Goal: Find specific page/section: Find specific page/section

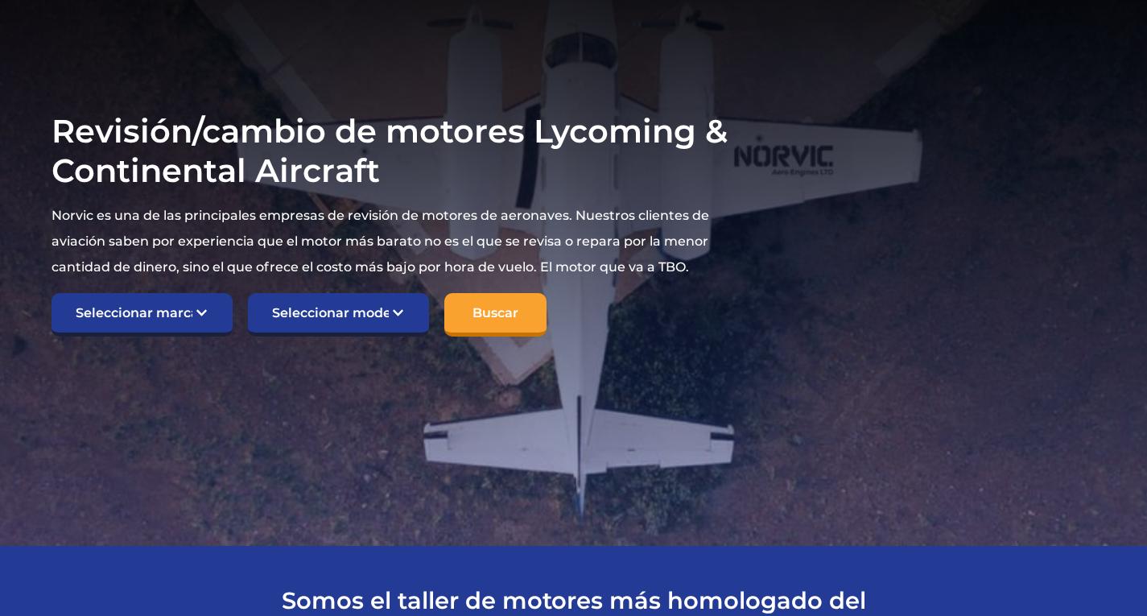
scroll to position [403, 0]
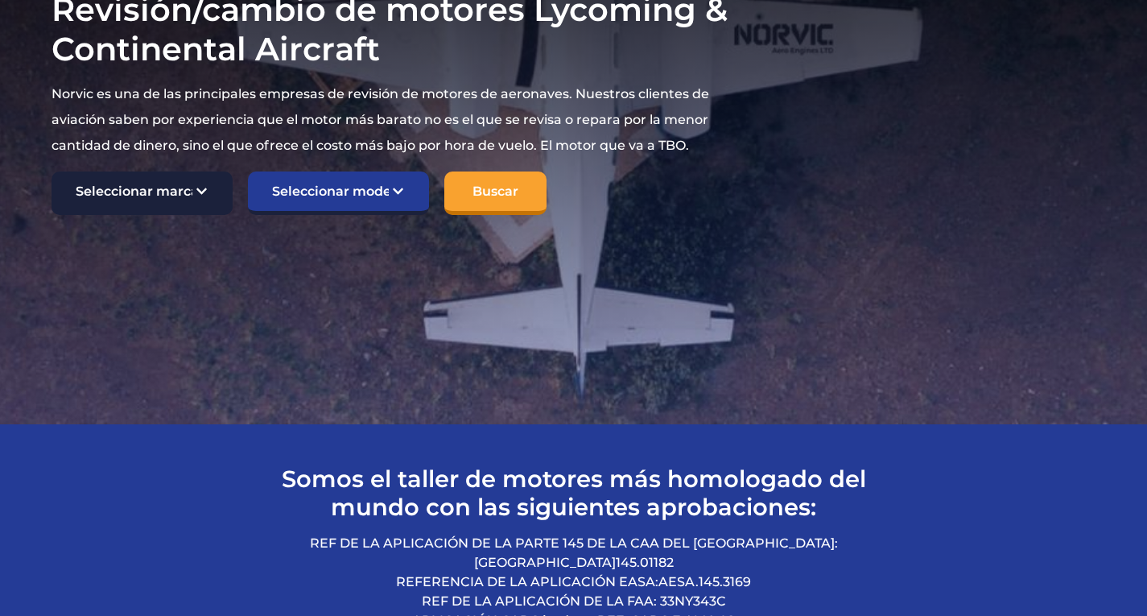
click at [196, 182] on select "Seleccionar marca TCM Continental Lycoming" at bounding box center [142, 192] width 181 height 43
select select "TCM Continental"
click at [52, 171] on select "Seleccionar marca TCM Continental Lycoming" at bounding box center [142, 192] width 181 height 43
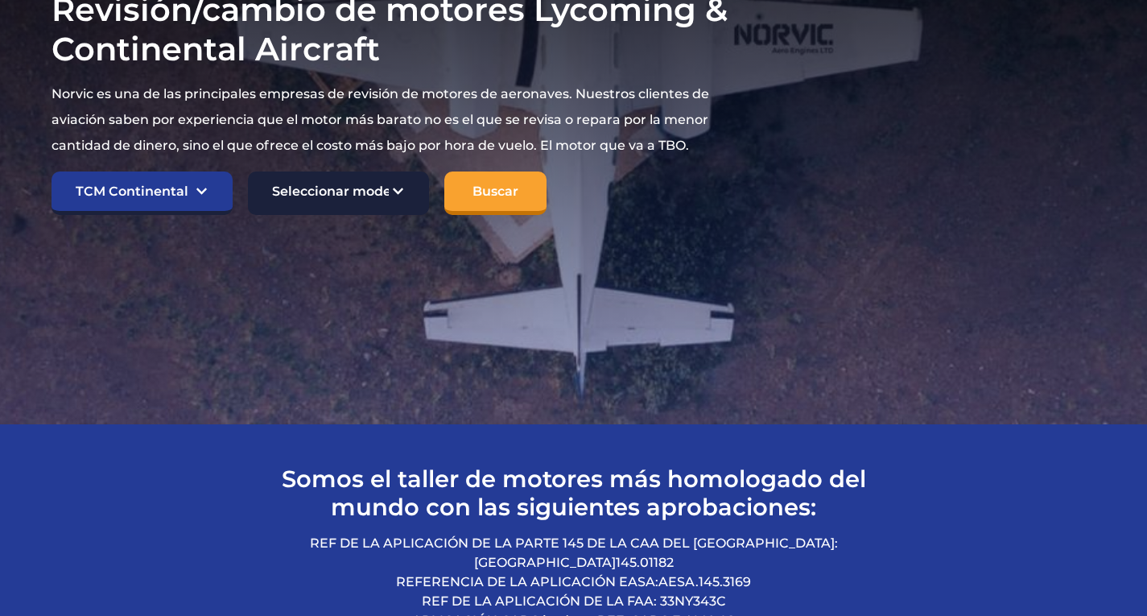
click at [348, 202] on select "Seleccionar modelo Campeón americano 7KCAB Bellanca Citabria IO-320-E2A Haya 23…" at bounding box center [338, 192] width 181 height 43
select select "892"
click at [248, 171] on select "Seleccionar modelo Campeón americano 7KCAB Bellanca Citabria IO-320-E2A Haya 23…" at bounding box center [338, 192] width 181 height 43
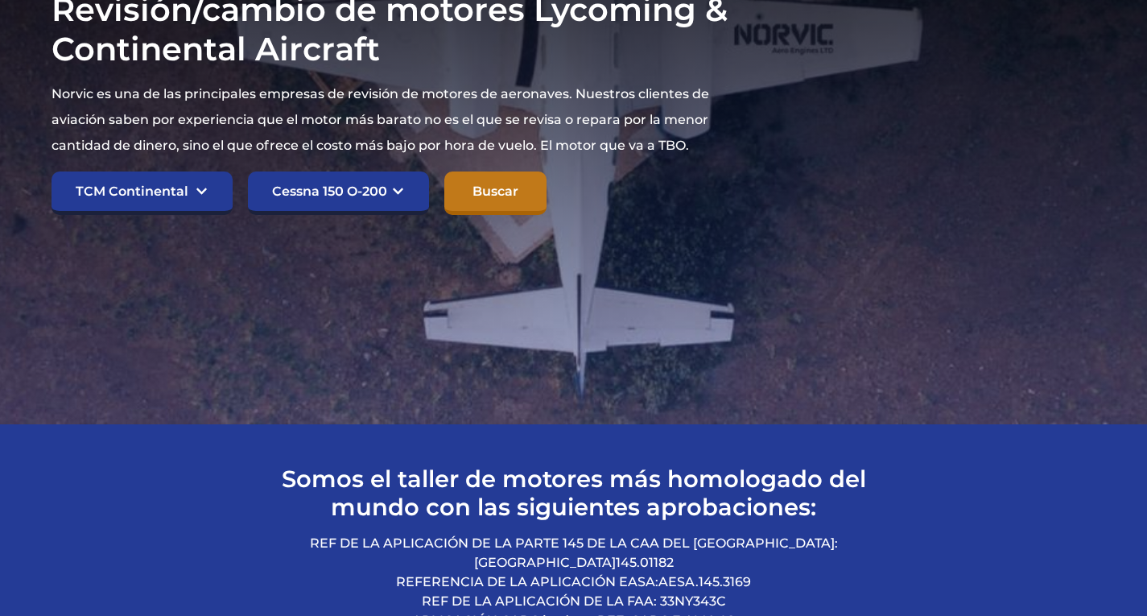
click at [493, 203] on input "Buscar" at bounding box center [495, 192] width 102 height 43
